Goal: Transaction & Acquisition: Book appointment/travel/reservation

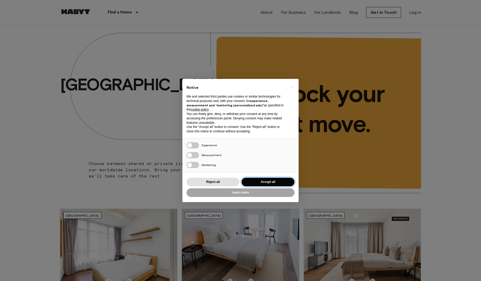
click at [278, 179] on button "Accept all" at bounding box center [268, 182] width 53 height 9
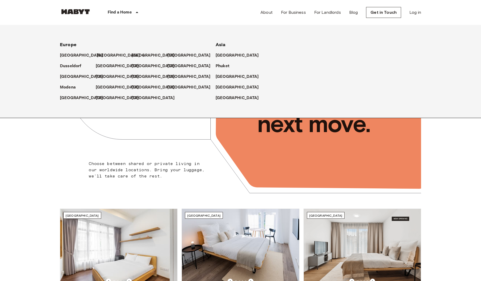
click at [103, 54] on p "[GEOGRAPHIC_DATA]" at bounding box center [118, 55] width 43 height 6
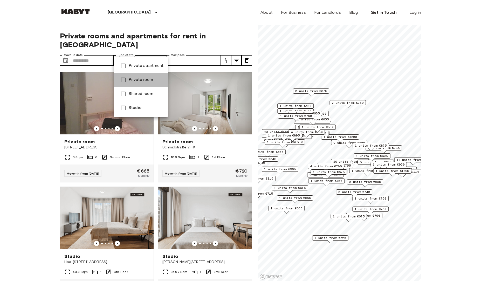
click at [137, 85] on li "Private room" at bounding box center [141, 80] width 54 height 14
type input "**********"
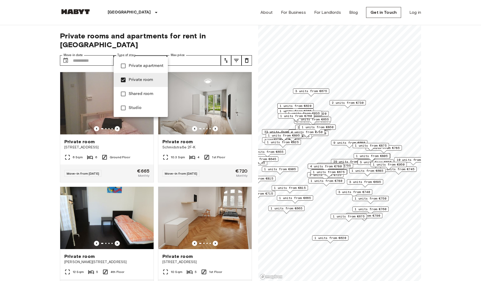
click at [232, 33] on div at bounding box center [240, 140] width 481 height 281
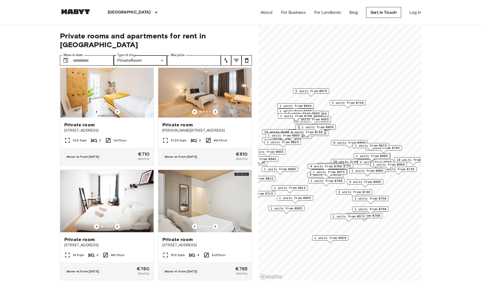
scroll to position [1793, 0]
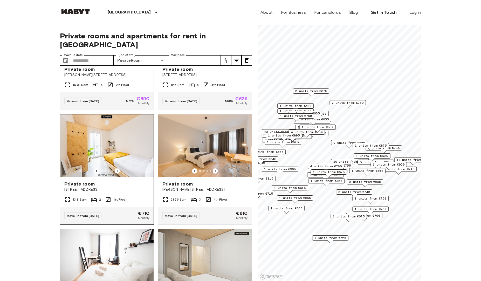
click at [84, 181] on span "Private room" at bounding box center [79, 184] width 30 height 6
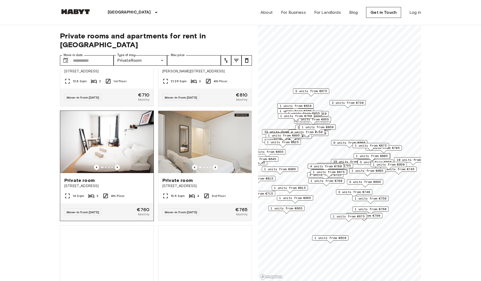
scroll to position [1823, 0]
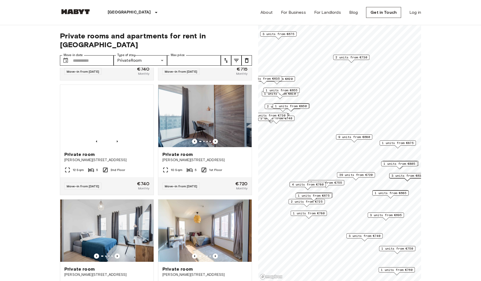
scroll to position [1249, 0]
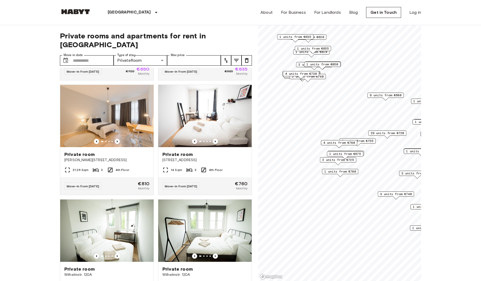
scroll to position [1134, 0]
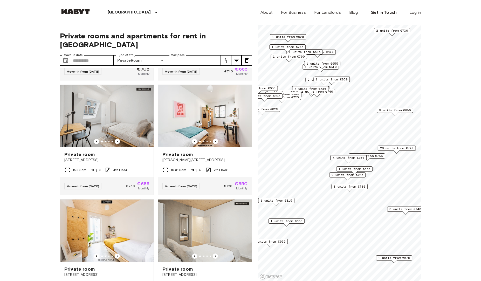
scroll to position [1249, 0]
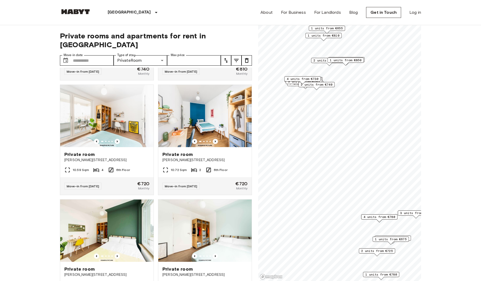
scroll to position [676, 0]
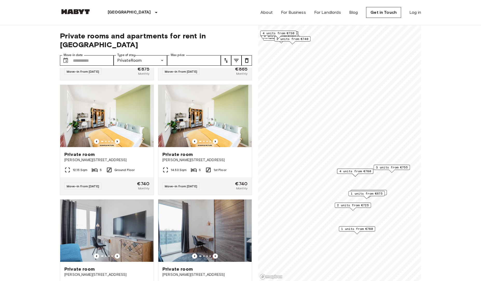
scroll to position [561, 0]
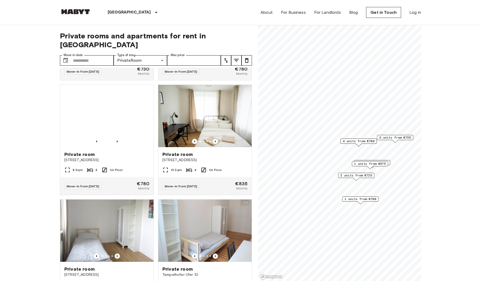
scroll to position [102, 0]
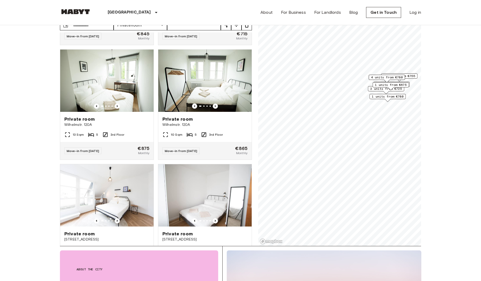
scroll to position [36, 0]
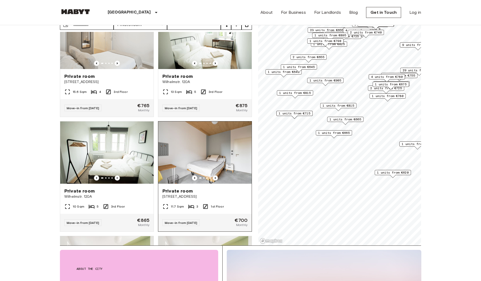
scroll to position [1423, 0]
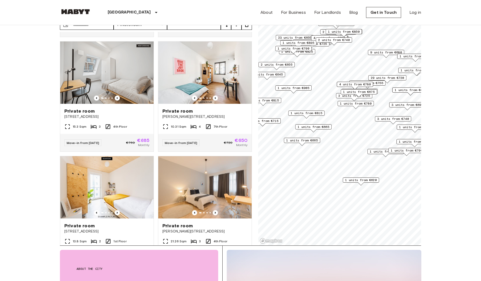
scroll to position [1416, 0]
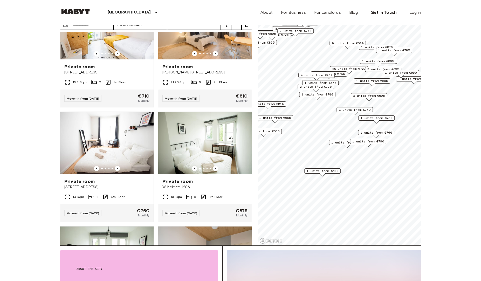
scroll to position [1301, 0]
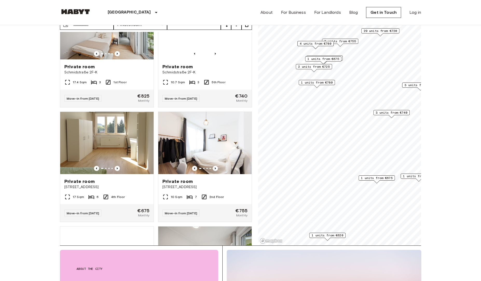
scroll to position [39, 0]
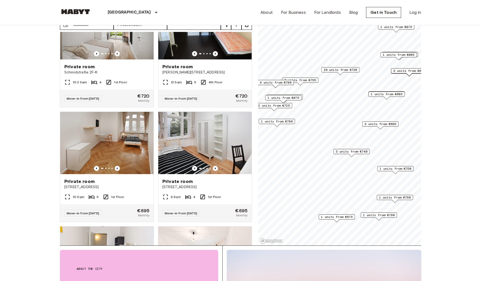
scroll to position [613, 0]
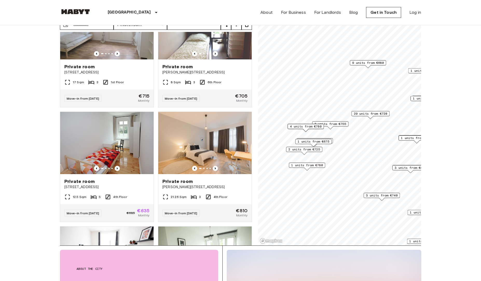
scroll to position [498, 0]
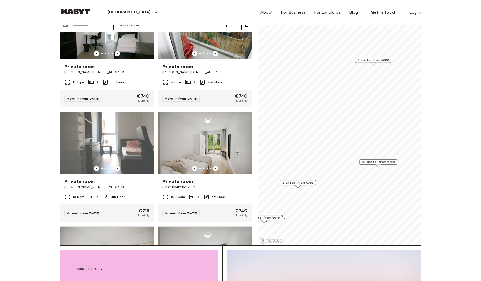
scroll to position [269, 0]
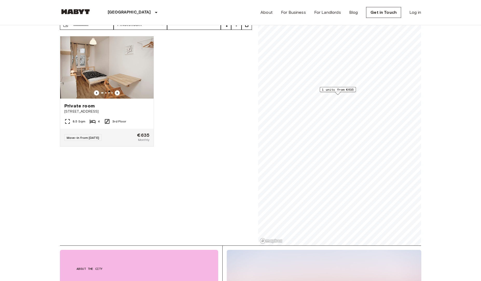
click at [341, 89] on span "1 units from €635" at bounding box center [338, 89] width 32 height 5
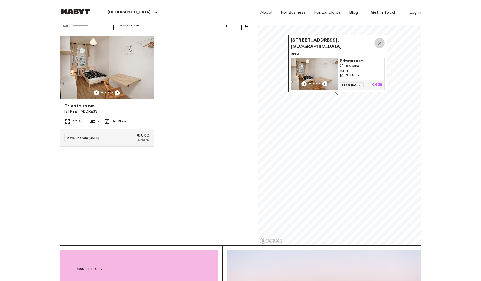
click at [380, 42] on icon "Map marker" at bounding box center [380, 43] width 6 height 6
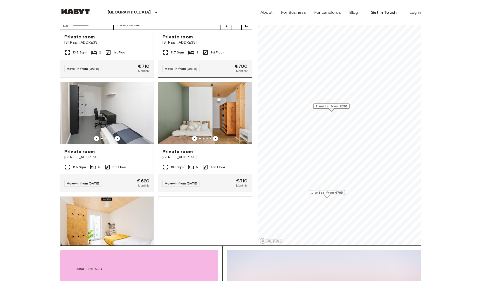
scroll to position [89, 0]
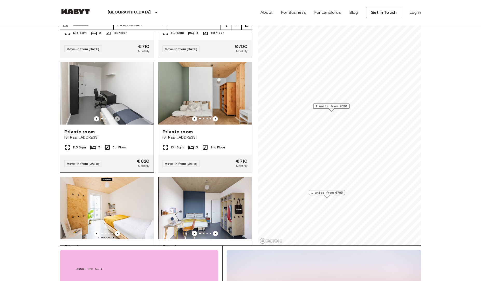
click at [118, 116] on icon "Previous image" at bounding box center [117, 118] width 5 height 5
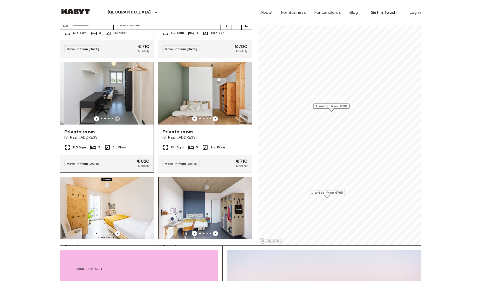
click at [118, 116] on icon "Previous image" at bounding box center [117, 118] width 5 height 5
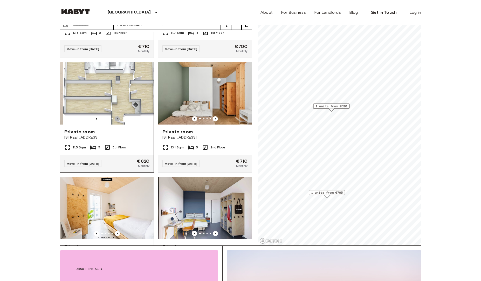
click at [118, 116] on icon "Previous image" at bounding box center [117, 118] width 5 height 5
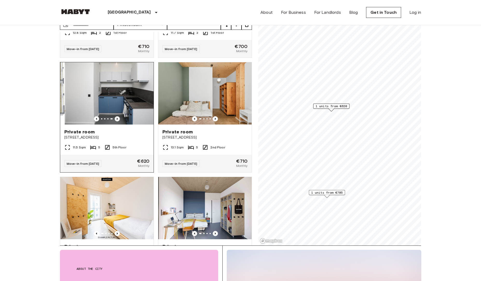
click at [118, 116] on icon "Previous image" at bounding box center [117, 118] width 5 height 5
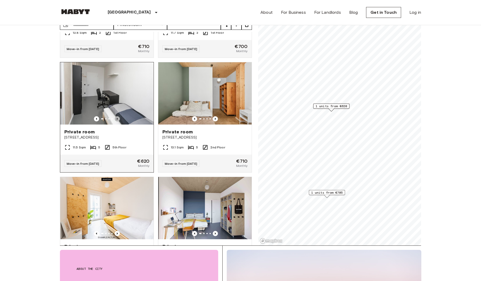
click at [118, 116] on icon "Previous image" at bounding box center [117, 118] width 5 height 5
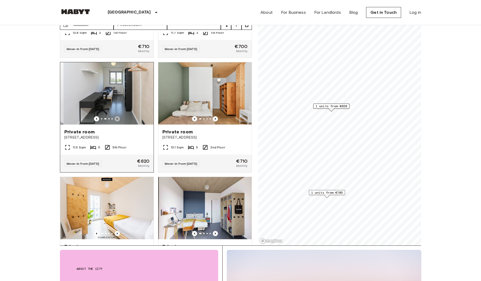
click at [118, 116] on icon "Previous image" at bounding box center [117, 118] width 5 height 5
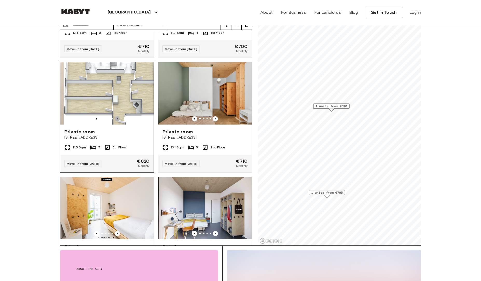
click at [118, 116] on icon "Previous image" at bounding box center [117, 118] width 5 height 5
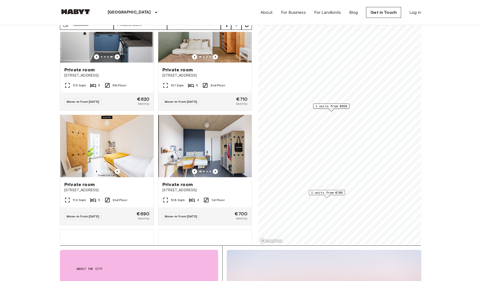
scroll to position [476, 0]
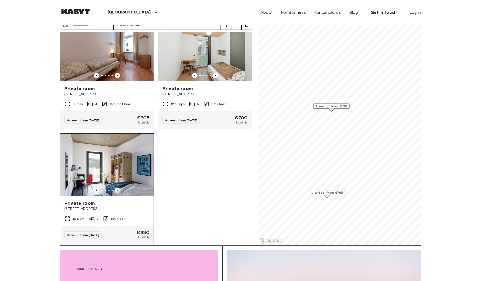
click at [117, 188] on icon "Previous image" at bounding box center [117, 190] width 5 height 5
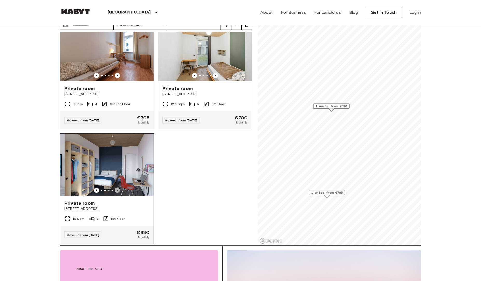
click at [117, 188] on icon "Previous image" at bounding box center [117, 190] width 5 height 5
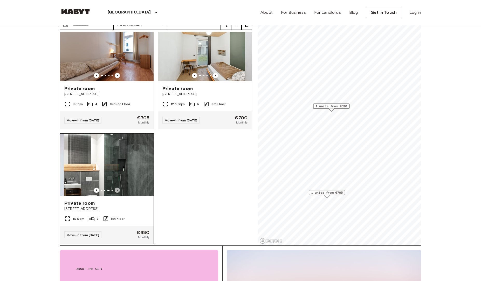
click at [117, 188] on icon "Previous image" at bounding box center [117, 190] width 5 height 5
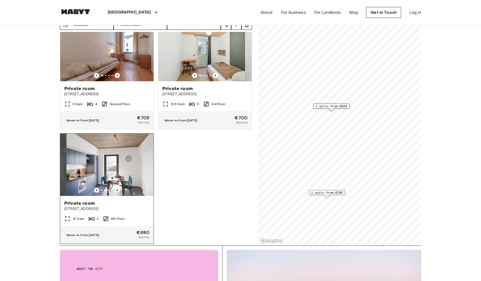
click at [117, 188] on icon "Previous image" at bounding box center [117, 190] width 5 height 5
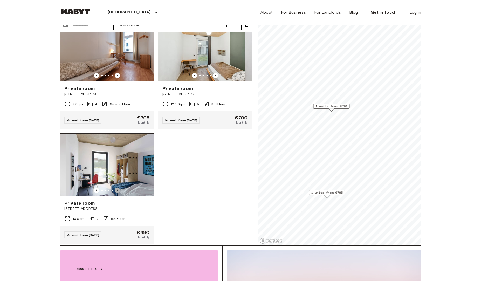
click at [117, 188] on icon "Previous image" at bounding box center [117, 190] width 5 height 5
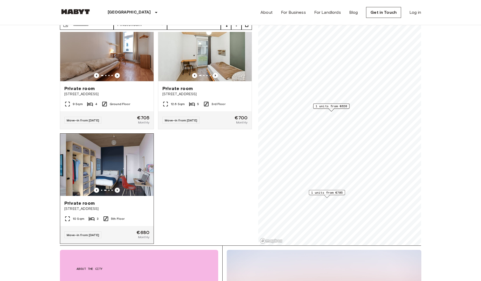
click at [117, 188] on icon "Previous image" at bounding box center [117, 190] width 5 height 5
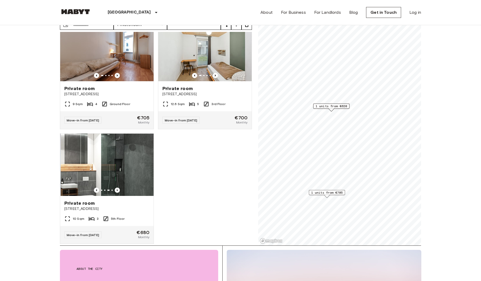
click at [183, 178] on div "Private room [STREET_ADDRESS] 13.8 Sqm 2 1st Floor Move-in from [DATE] €710 Mon…" at bounding box center [154, 139] width 196 height 214
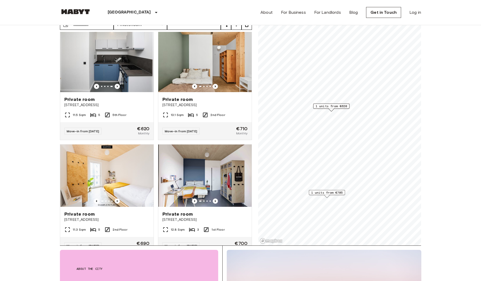
scroll to position [0, 0]
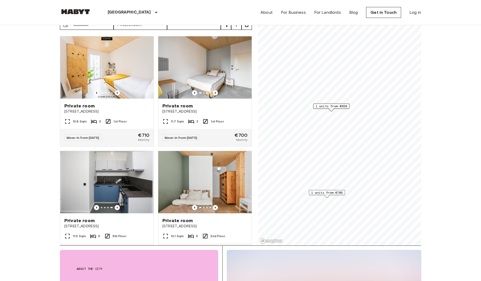
click at [86, 13] on img at bounding box center [75, 11] width 31 height 5
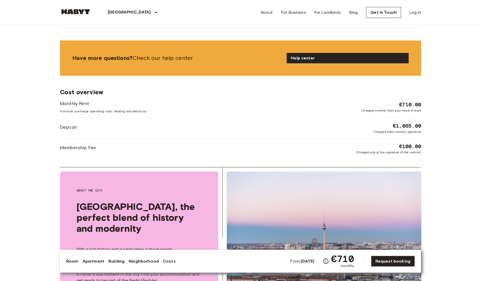
scroll to position [716, 0]
